Goal: Information Seeking & Learning: Learn about a topic

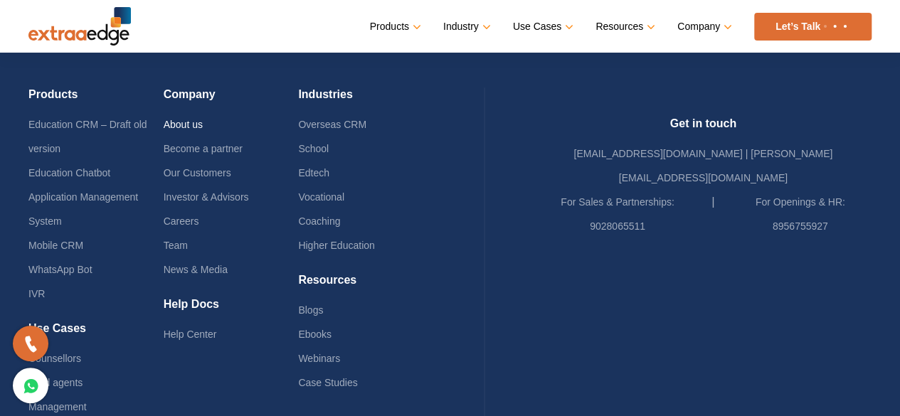
scroll to position [3496, 0]
click at [201, 118] on link "About us" at bounding box center [183, 123] width 39 height 11
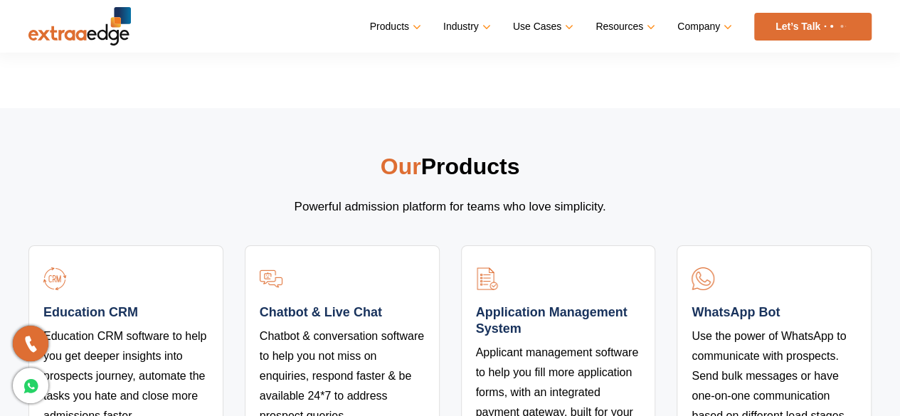
scroll to position [2064, 0]
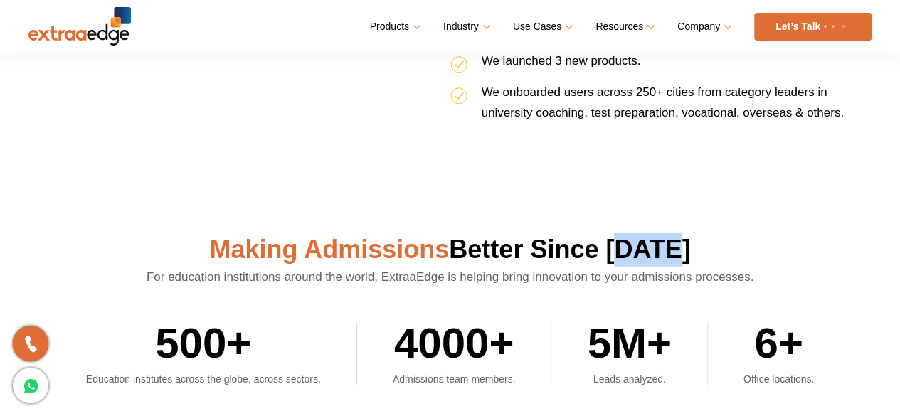
drag, startPoint x: 621, startPoint y: 233, endPoint x: 709, endPoint y: 230, distance: 89.0
click at [709, 233] on h2 "Making Admissions Better Since 2016" at bounding box center [449, 250] width 843 height 34
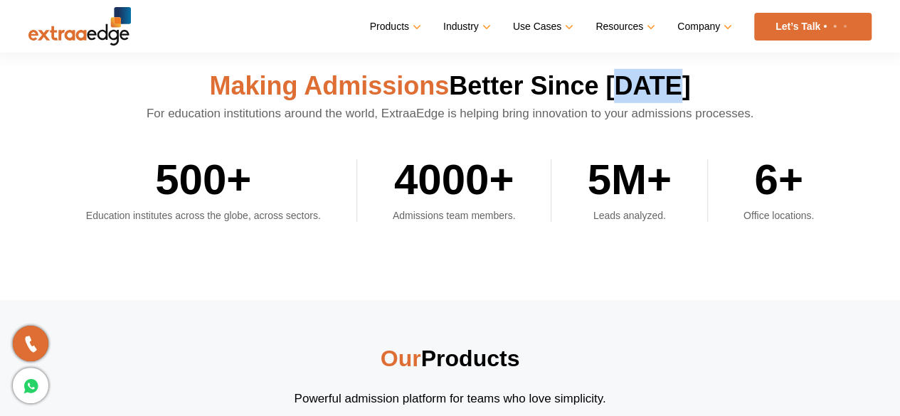
scroll to position [2206, 0]
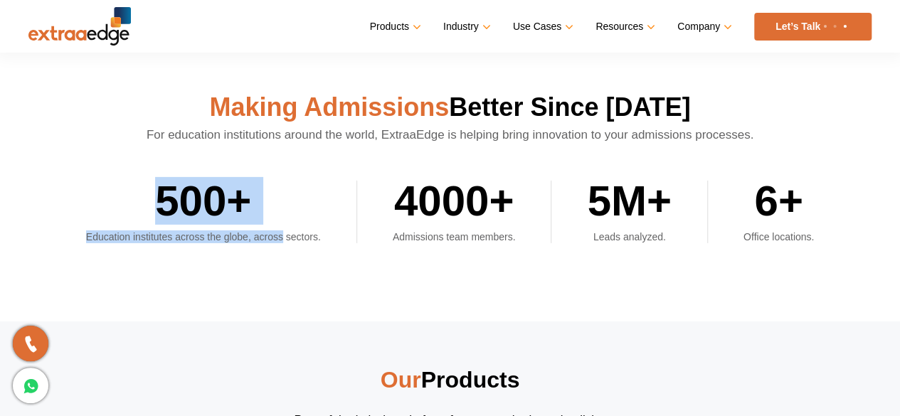
drag, startPoint x: 161, startPoint y: 181, endPoint x: 280, endPoint y: 232, distance: 129.8
click at [280, 232] on section "Making Admissions Better Since 2016 For education institutions around the world…" at bounding box center [450, 167] width 900 height 310
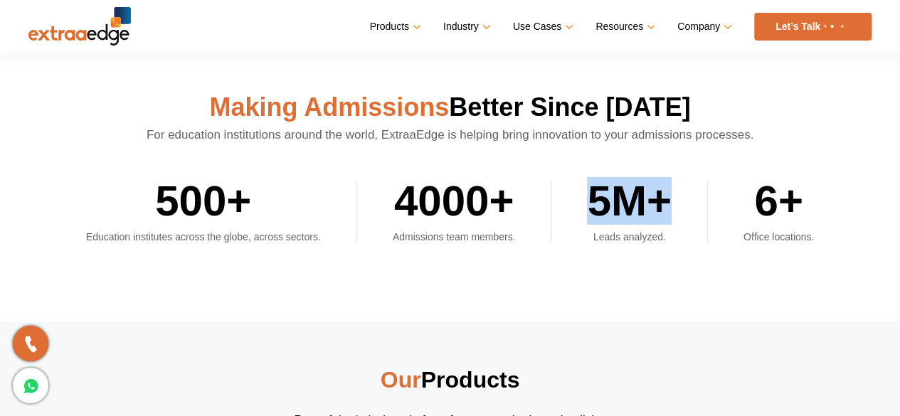
drag, startPoint x: 596, startPoint y: 179, endPoint x: 684, endPoint y: 184, distance: 87.7
click at [684, 184] on li "5M+ Leads analyzed." at bounding box center [647, 212] width 120 height 63
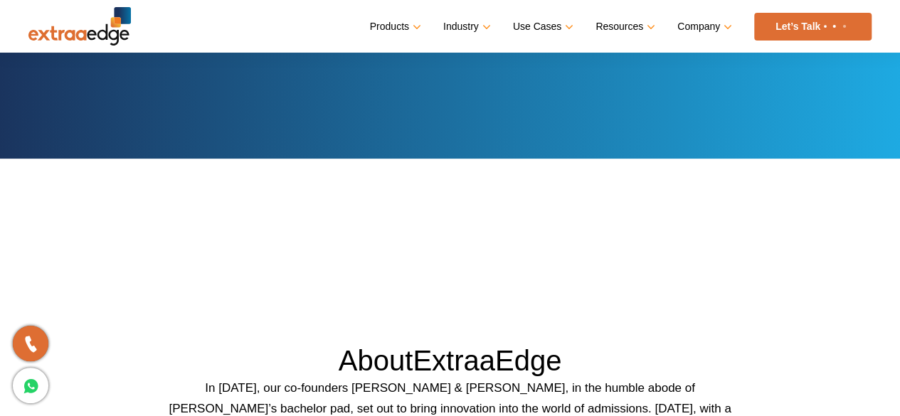
scroll to position [0, 0]
